Goal: Information Seeking & Learning: Learn about a topic

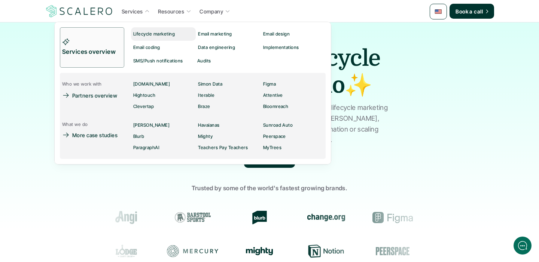
click at [150, 31] on p "Lifecycle marketing" at bounding box center [154, 33] width 42 height 5
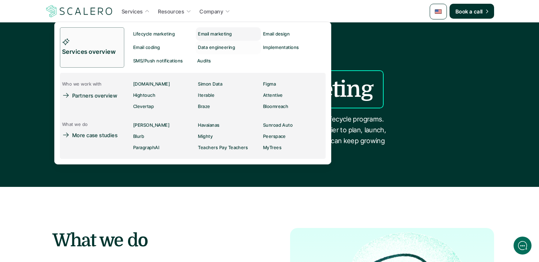
click at [208, 37] on div "Email marketing" at bounding box center [217, 34] width 38 height 9
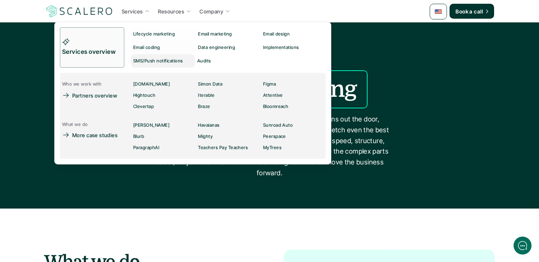
click at [147, 59] on p "SMS/Push notifications" at bounding box center [158, 60] width 50 height 5
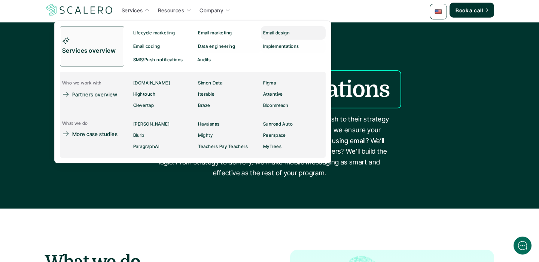
click at [272, 33] on p "Email design" at bounding box center [276, 32] width 27 height 5
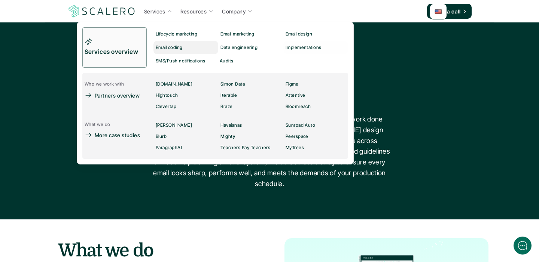
click at [180, 50] on div "Email coding" at bounding box center [171, 47] width 31 height 9
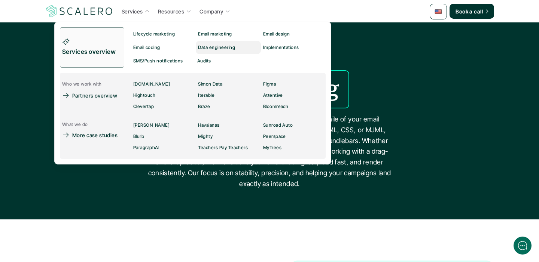
click at [229, 45] on p "Data engineering" at bounding box center [216, 47] width 37 height 5
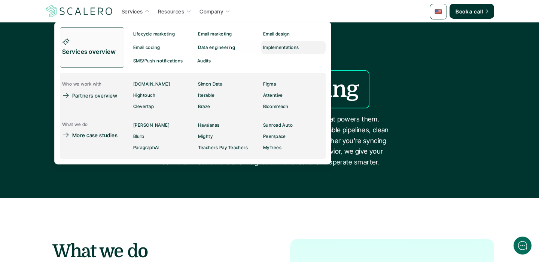
click at [287, 48] on p "Implementations" at bounding box center [281, 47] width 36 height 5
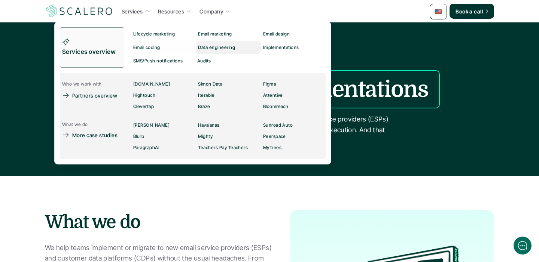
click at [221, 46] on p "Data engineering" at bounding box center [216, 47] width 37 height 5
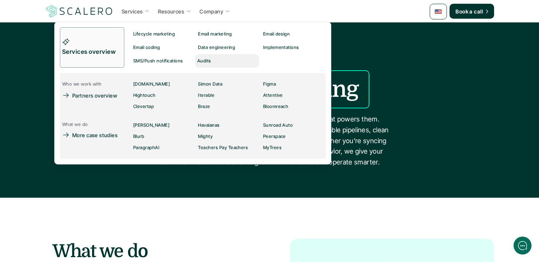
click at [213, 59] on div "Audits" at bounding box center [206, 60] width 18 height 9
